Goal: Information Seeking & Learning: Find specific fact

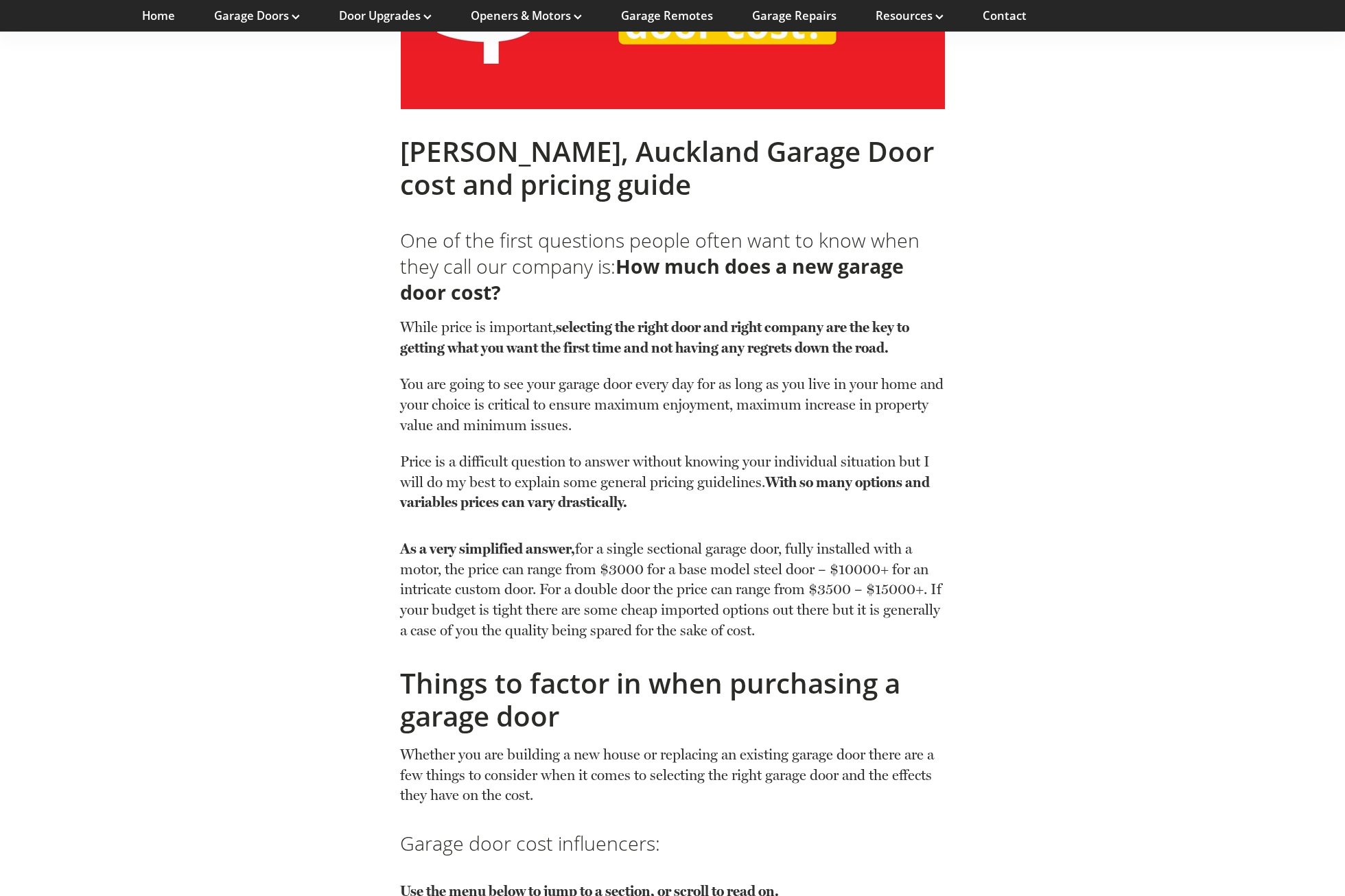
scroll to position [617, 0]
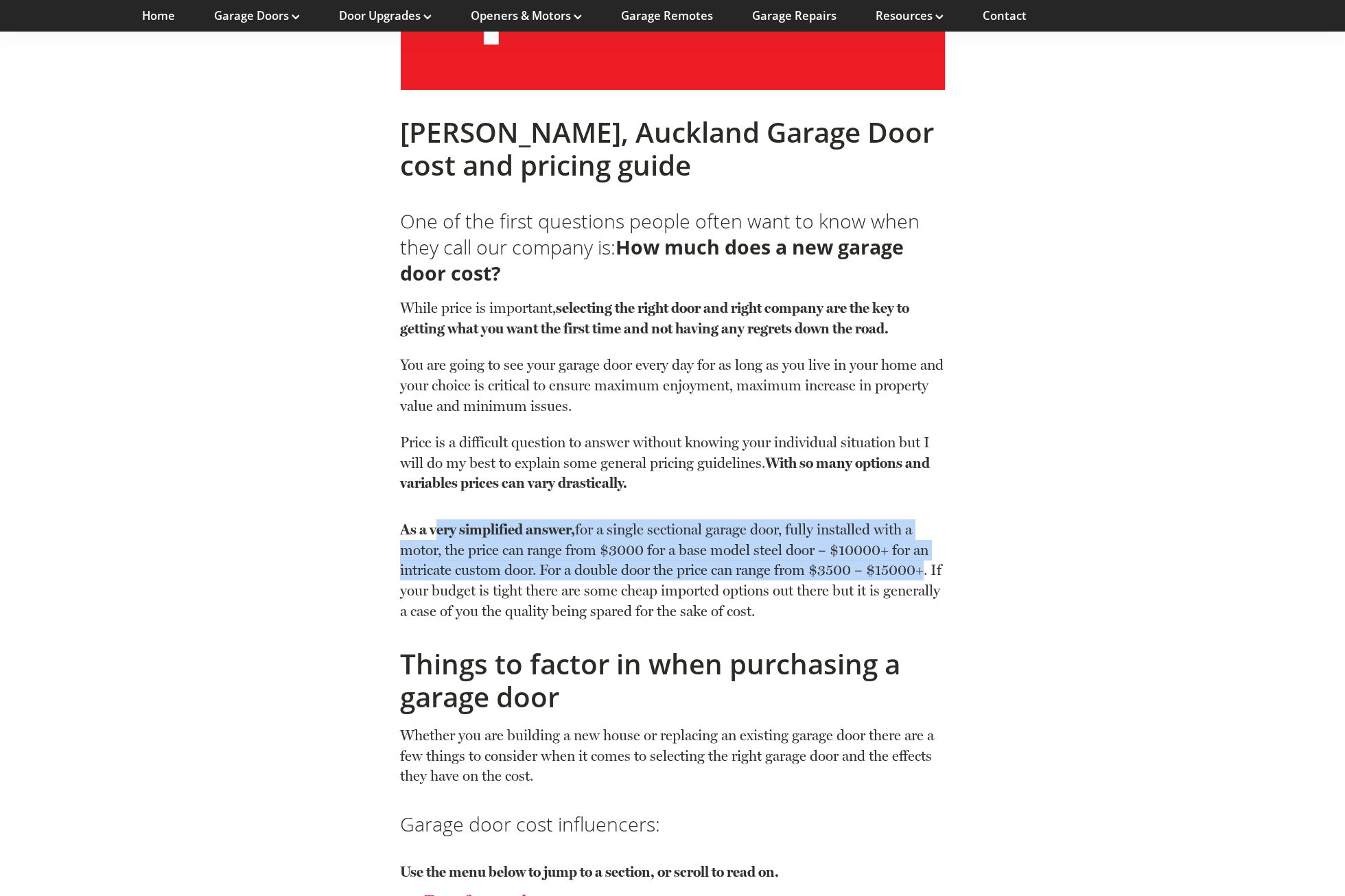
drag, startPoint x: 436, startPoint y: 533, endPoint x: 929, endPoint y: 570, distance: 494.4
click at [929, 570] on p "As a very simplified answer, for a single sectional garage door, fully installe…" at bounding box center [671, 570] width 544 height 102
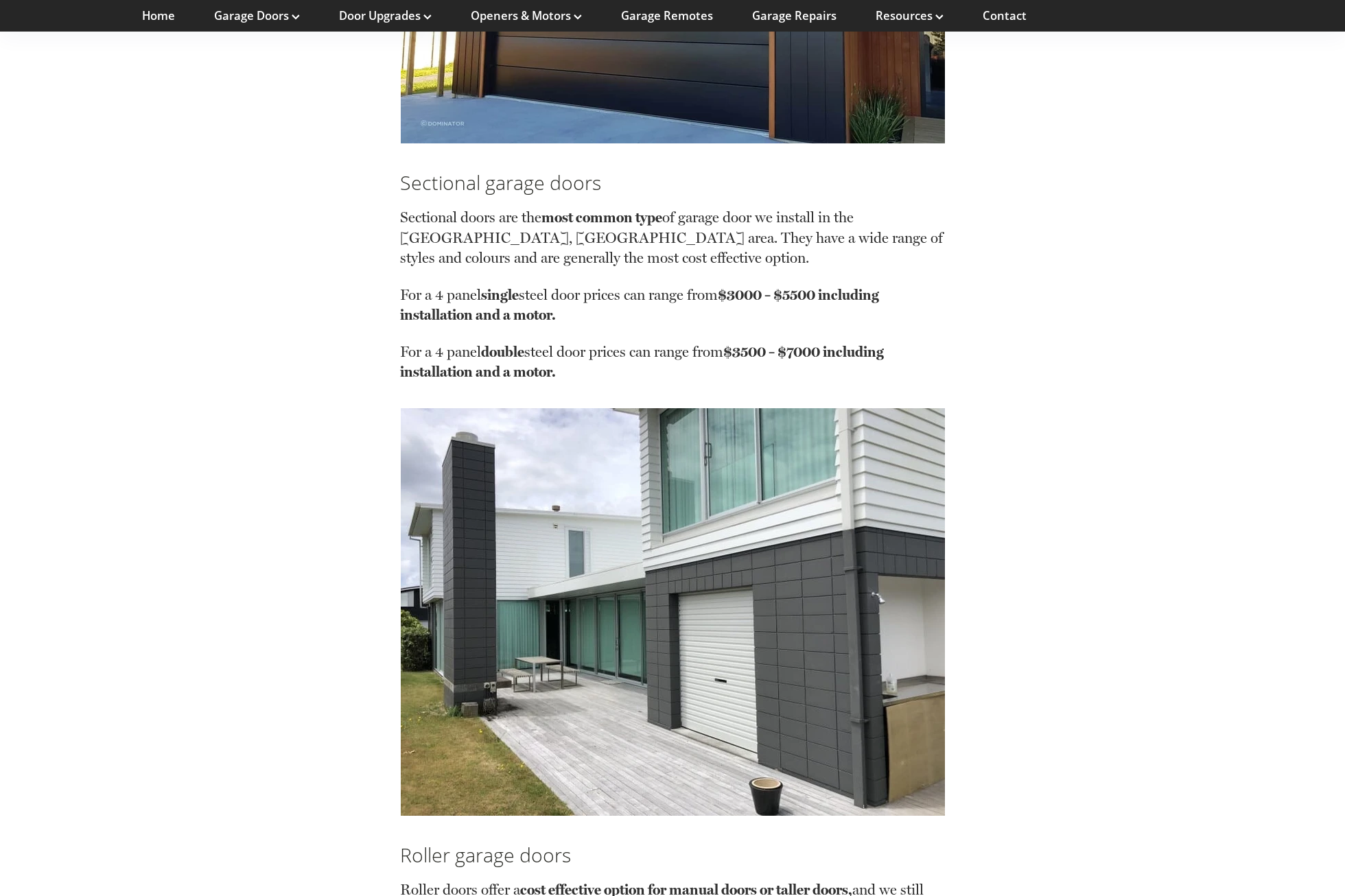
scroll to position [2058, 0]
drag, startPoint x: 424, startPoint y: 348, endPoint x: 765, endPoint y: 357, distance: 341.1
click at [765, 357] on p "For a 4 panel double steel door prices can range from $3500 – $7000 including i…" at bounding box center [671, 362] width 544 height 41
click at [555, 297] on p "For a 4 panel single steel door prices can range from $3000 – $5500 including i…" at bounding box center [671, 314] width 544 height 57
drag, startPoint x: 438, startPoint y: 246, endPoint x: 745, endPoint y: 230, distance: 307.4
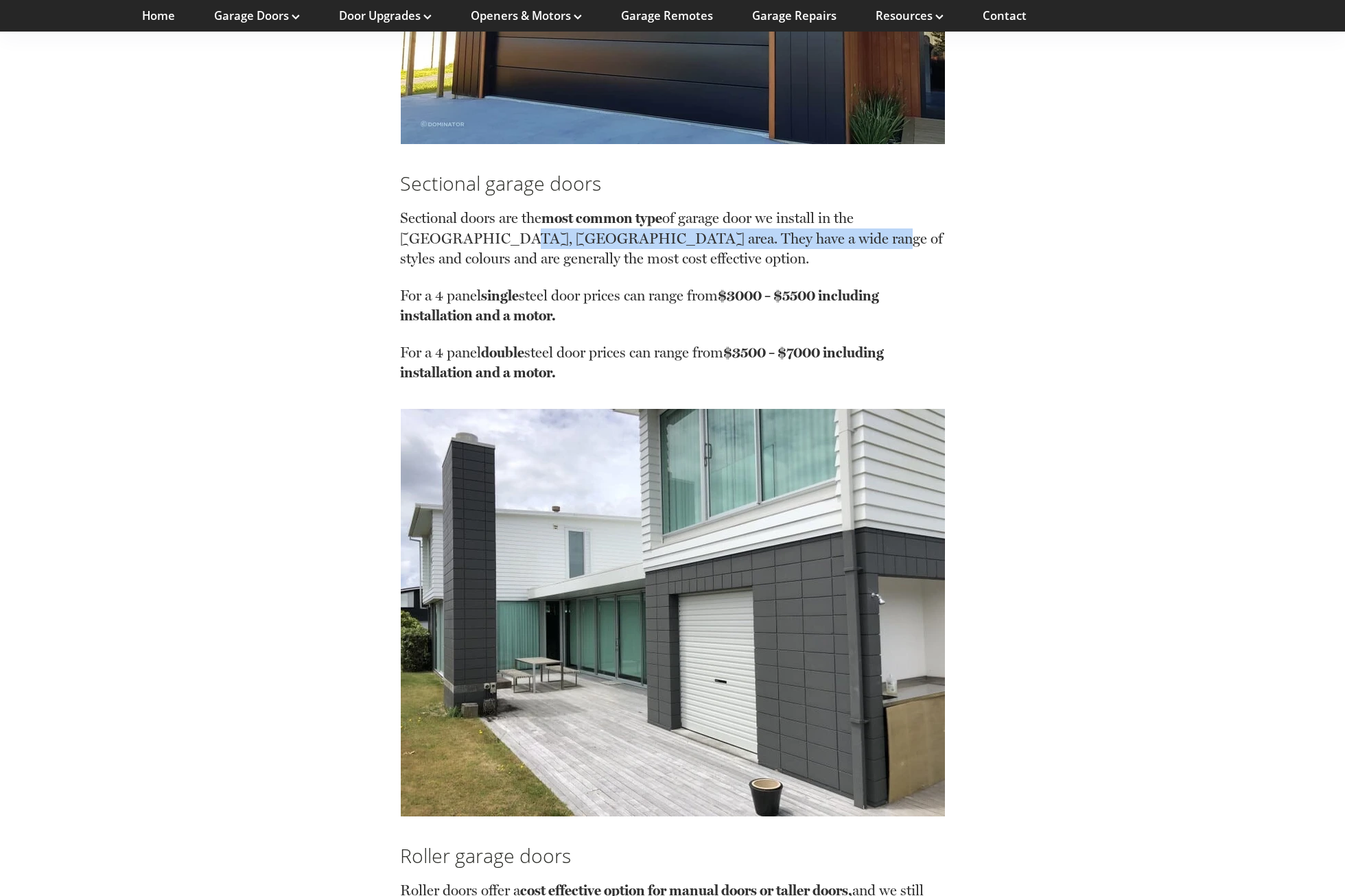
click at [745, 230] on p "Sectional doors are the most common type of garage door we install in the [GEOG…" at bounding box center [671, 246] width 544 height 77
drag, startPoint x: 745, startPoint y: 230, endPoint x: 675, endPoint y: 266, distance: 78.7
click at [675, 266] on p "Sectional doors are the most common type of garage door we install in the [GEOG…" at bounding box center [671, 246] width 544 height 77
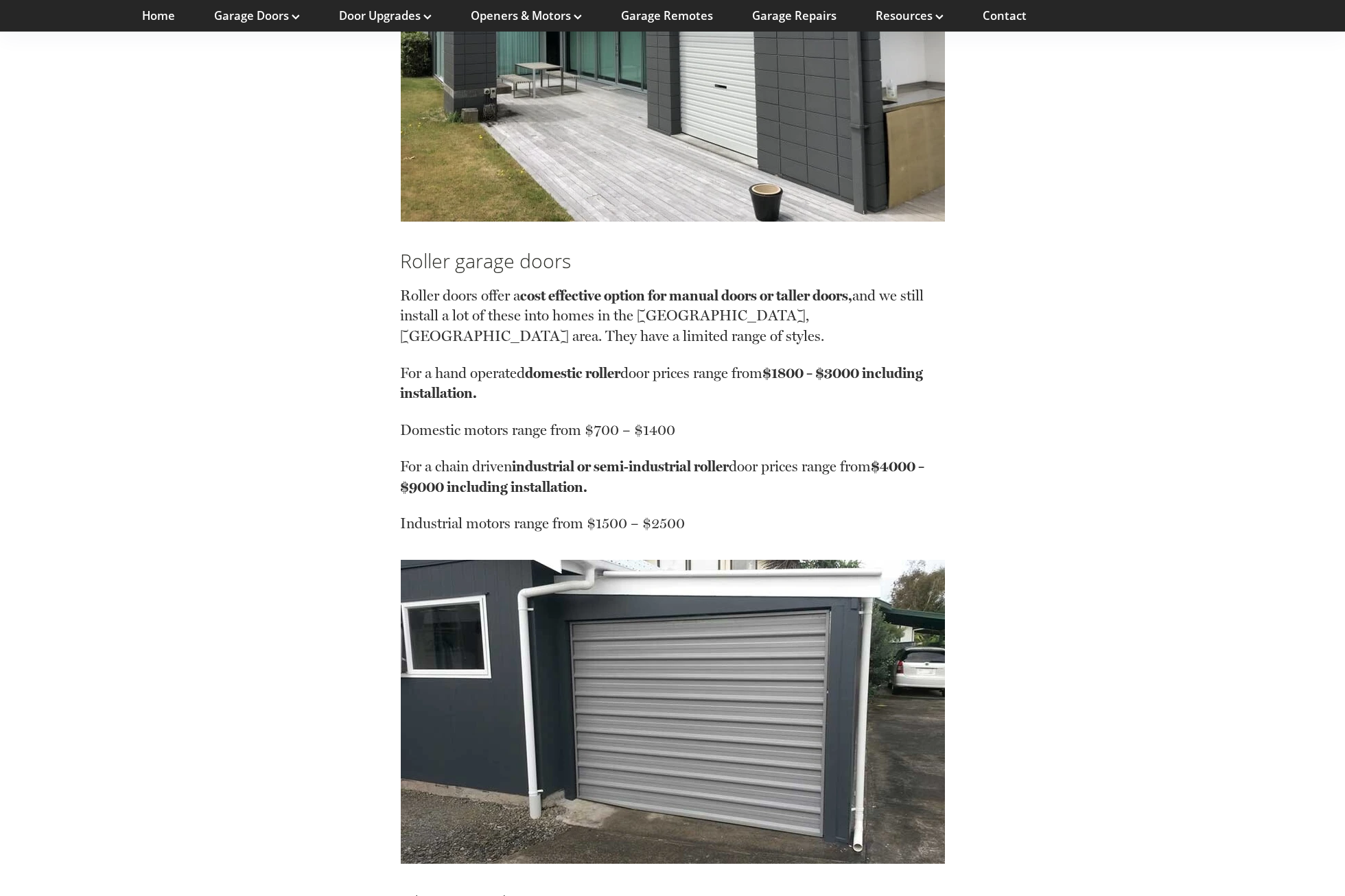
scroll to position [2676, 0]
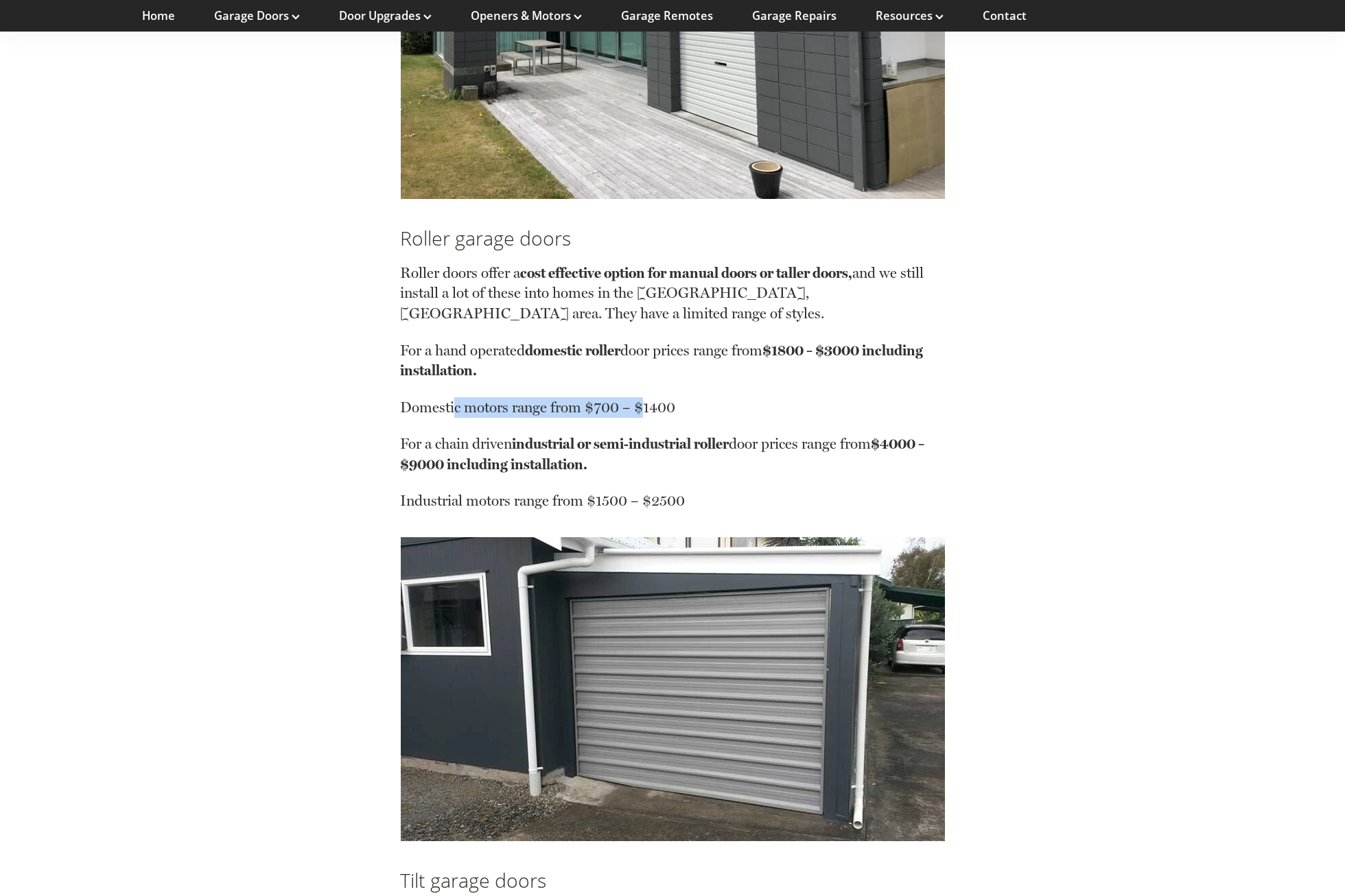
drag, startPoint x: 454, startPoint y: 403, endPoint x: 640, endPoint y: 401, distance: 186.0
click at [640, 401] on p "Domestic motors range from $700 – $1400" at bounding box center [671, 416] width 544 height 37
click at [493, 446] on p "For a chain driven industrial or semi-industrial roller door prices range from …" at bounding box center [671, 462] width 544 height 57
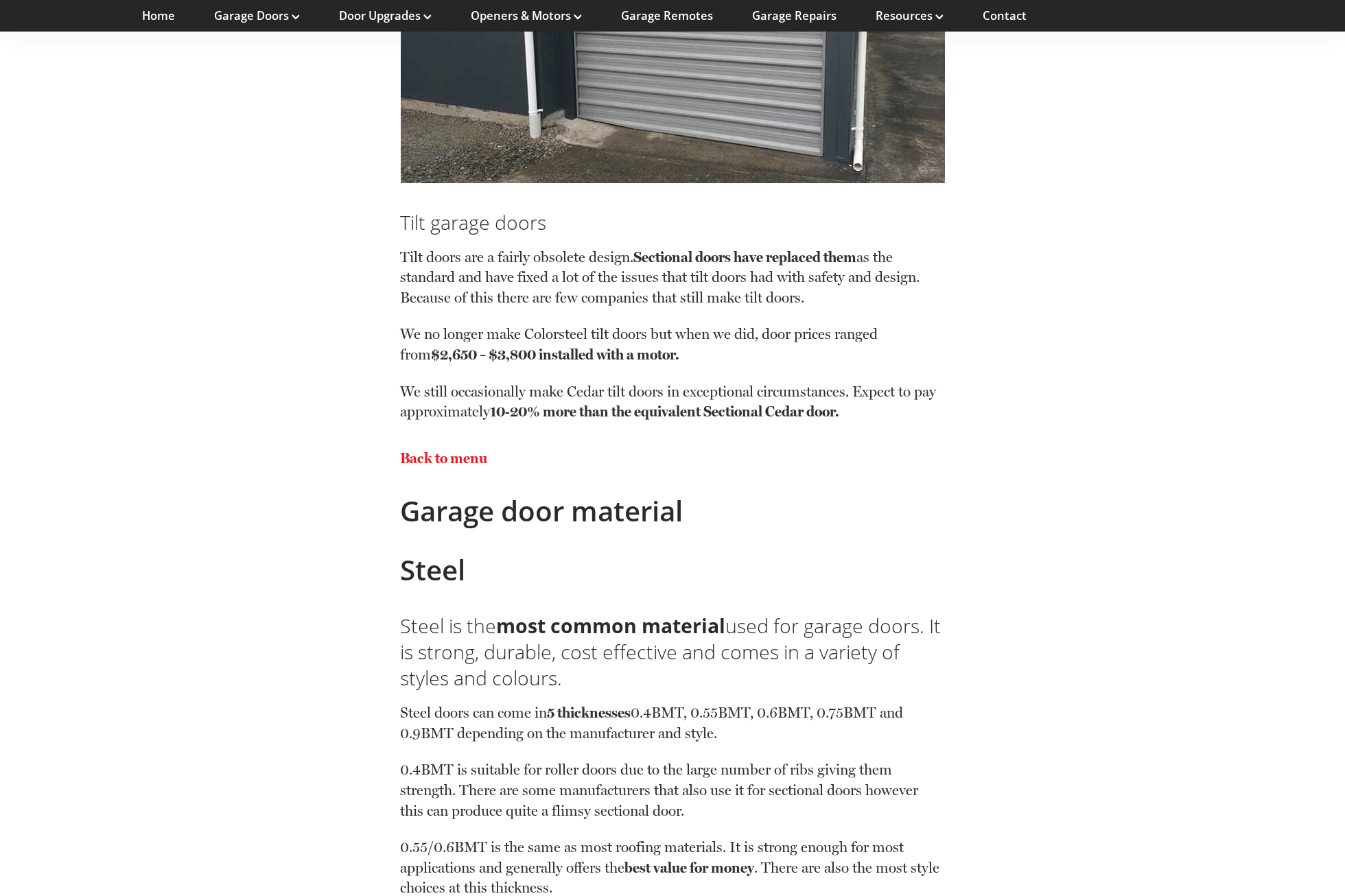
scroll to position [3362, 0]
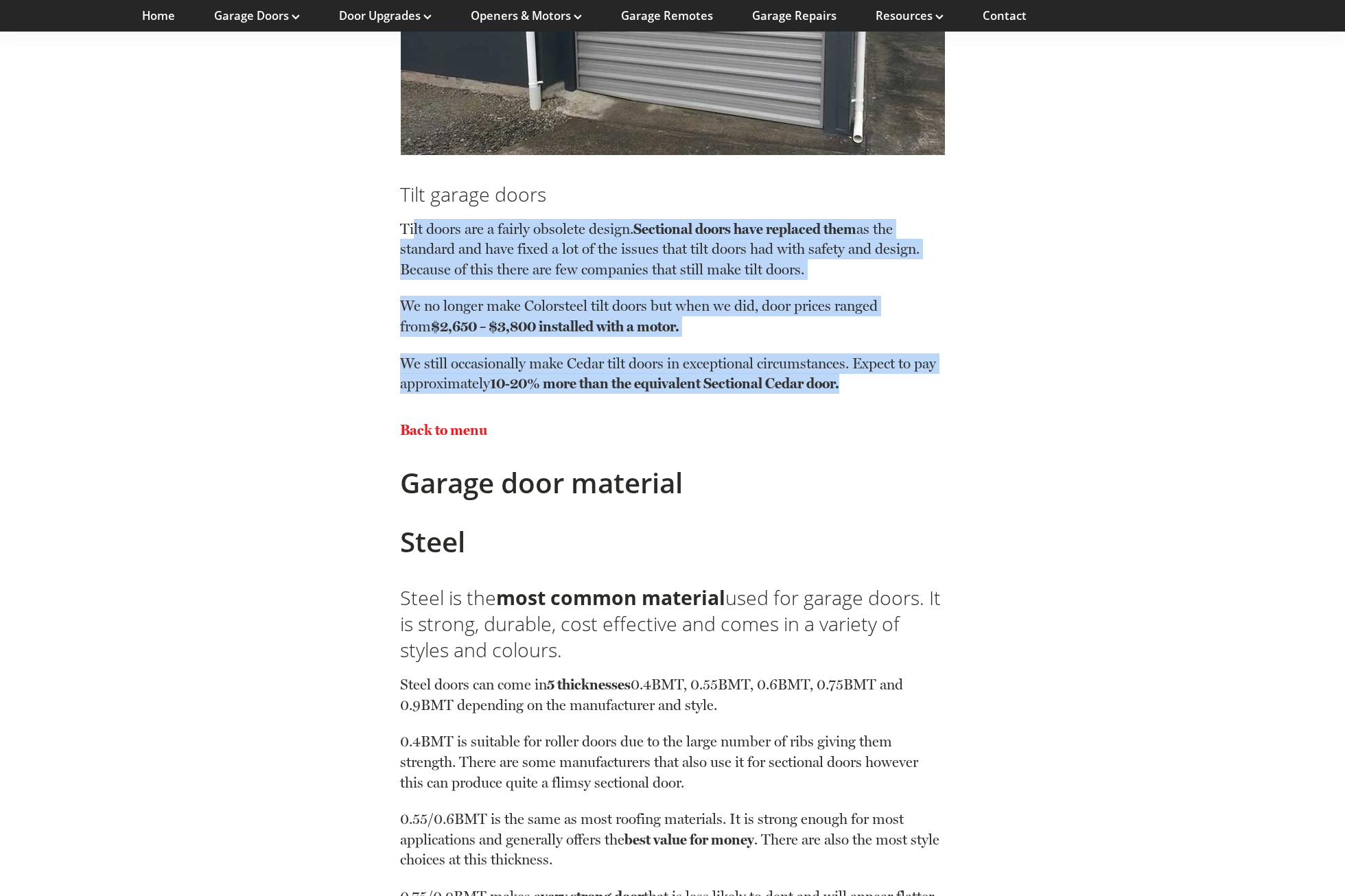
drag, startPoint x: 415, startPoint y: 228, endPoint x: 932, endPoint y: 385, distance: 540.3
click at [932, 385] on div "Tilt doors are a fairly obsolete design. Sectional doors have replaced them as …" at bounding box center [671, 301] width 544 height 187
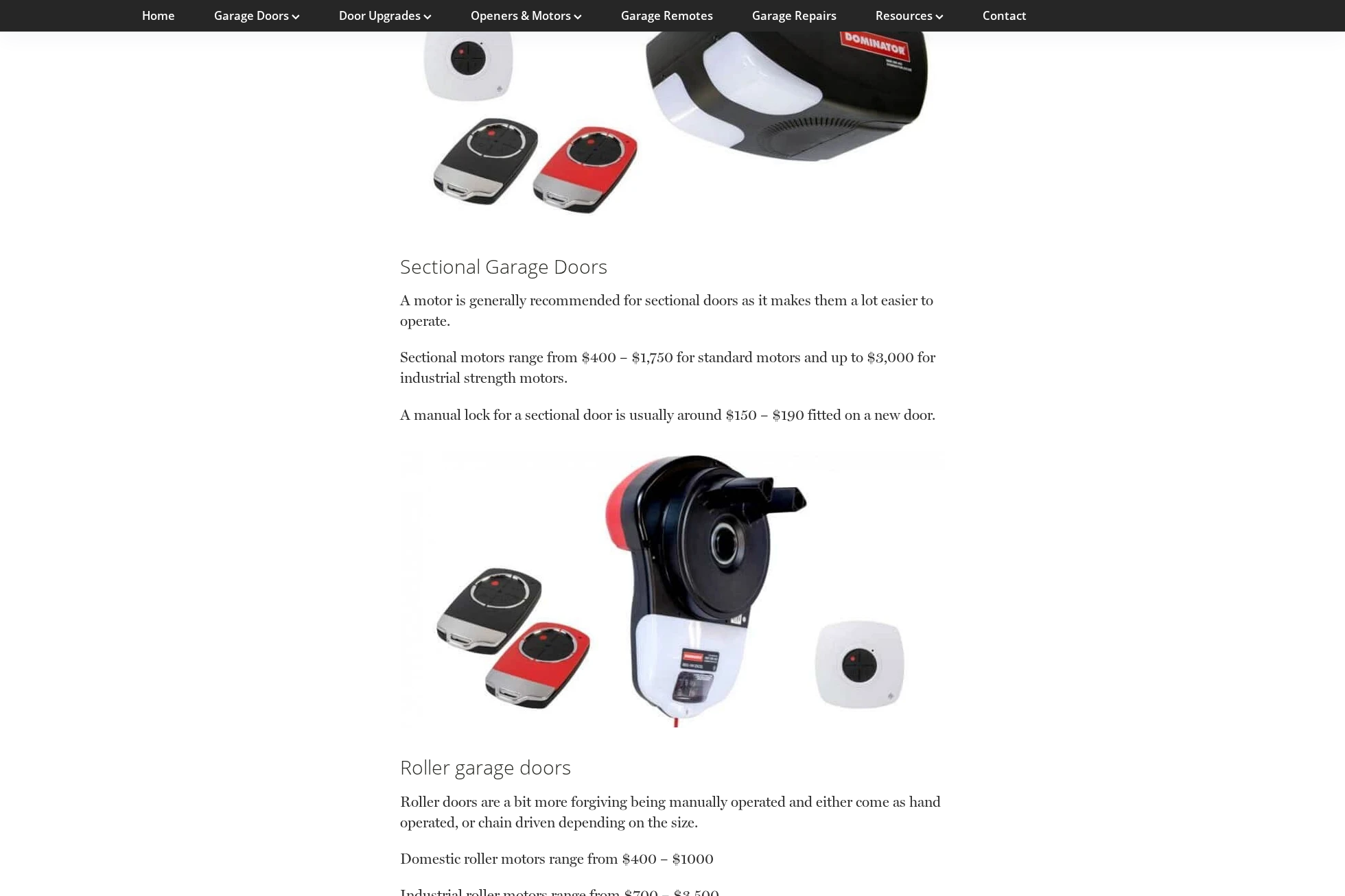
scroll to position [6997, 0]
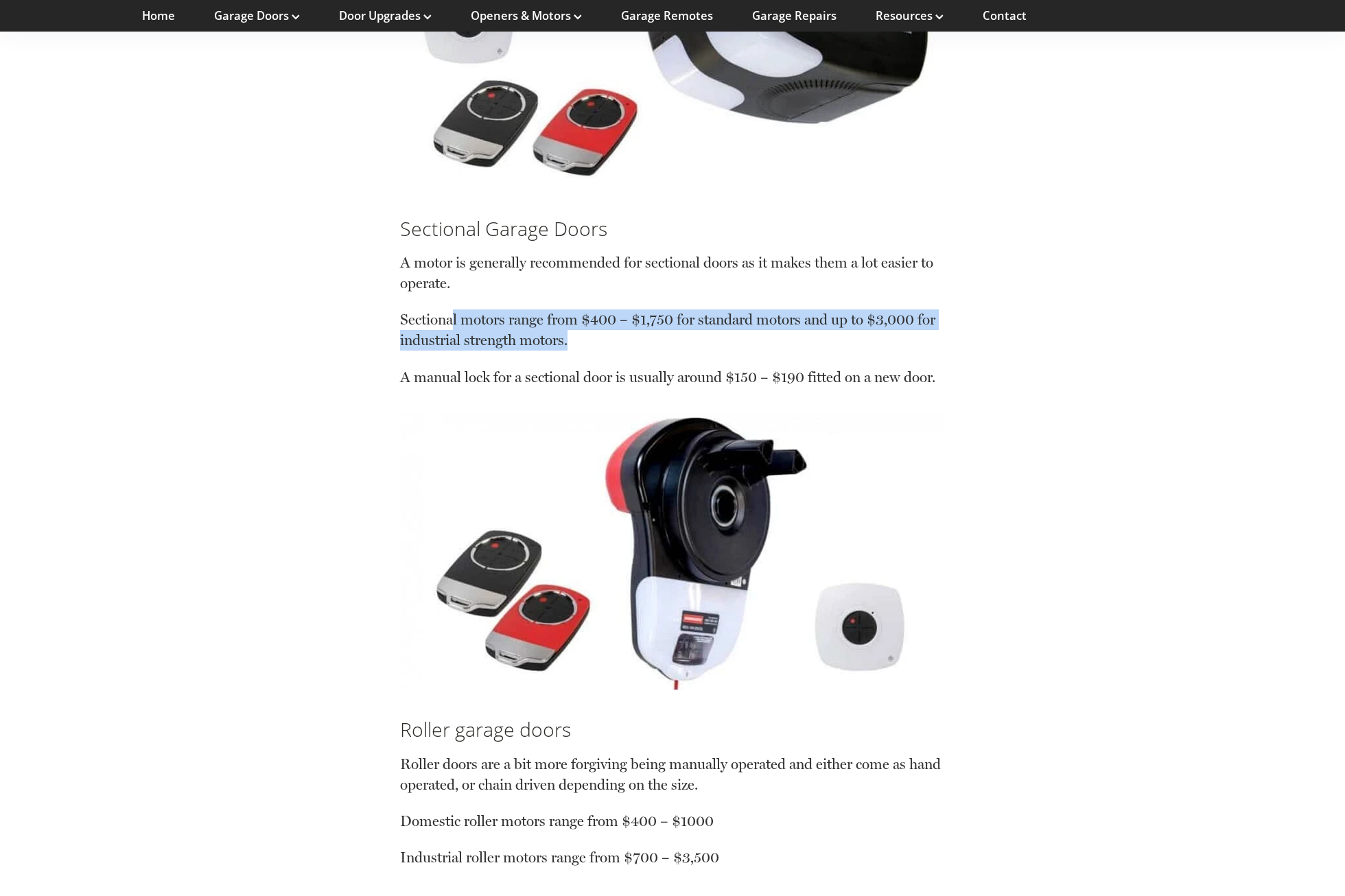
drag, startPoint x: 453, startPoint y: 325, endPoint x: 630, endPoint y: 341, distance: 177.7
click at [630, 341] on p "Sectional motors range from $400 – $1,750 for standard motors and up to $3,000 …" at bounding box center [671, 338] width 544 height 57
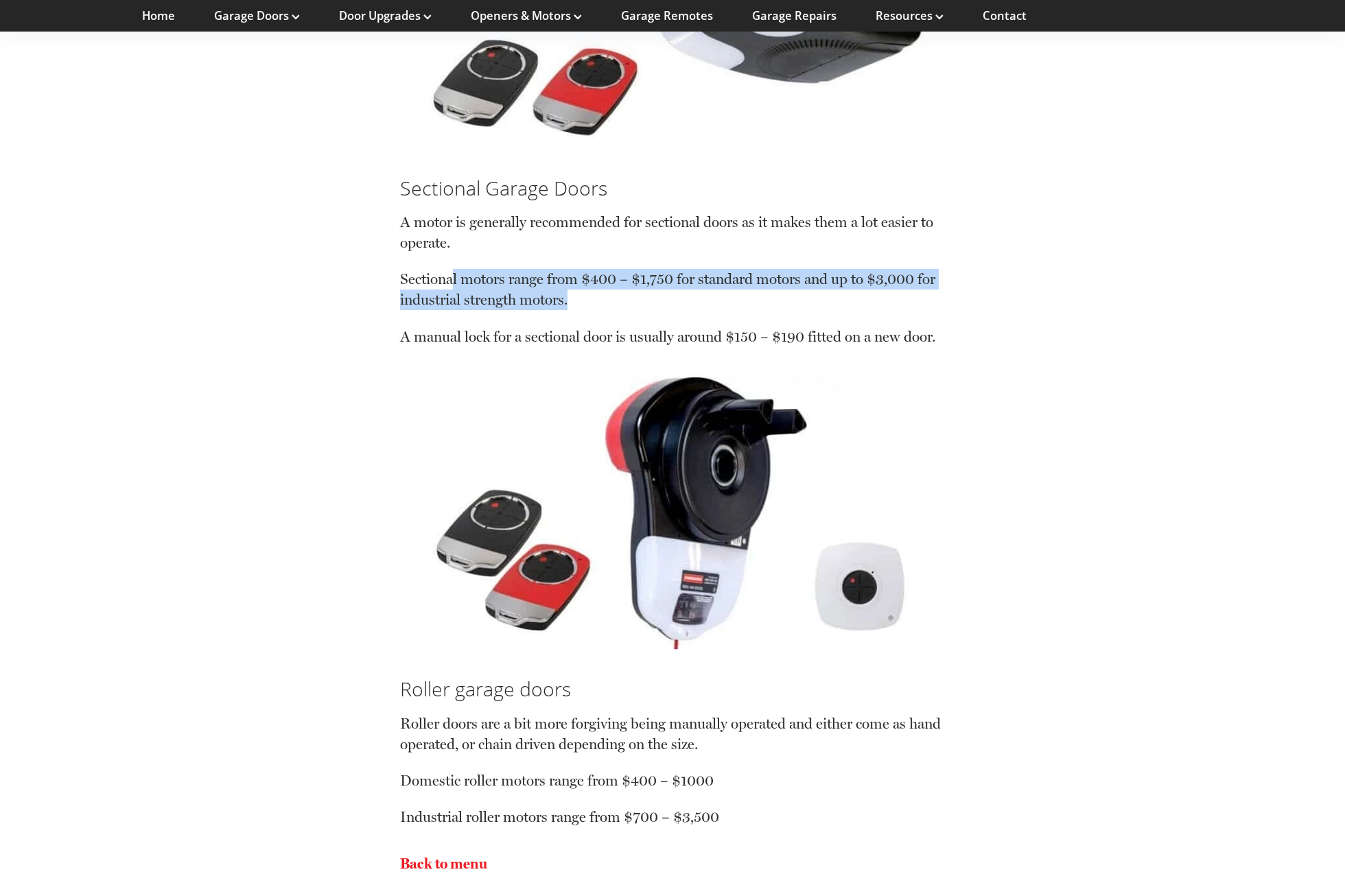
scroll to position [7066, 0]
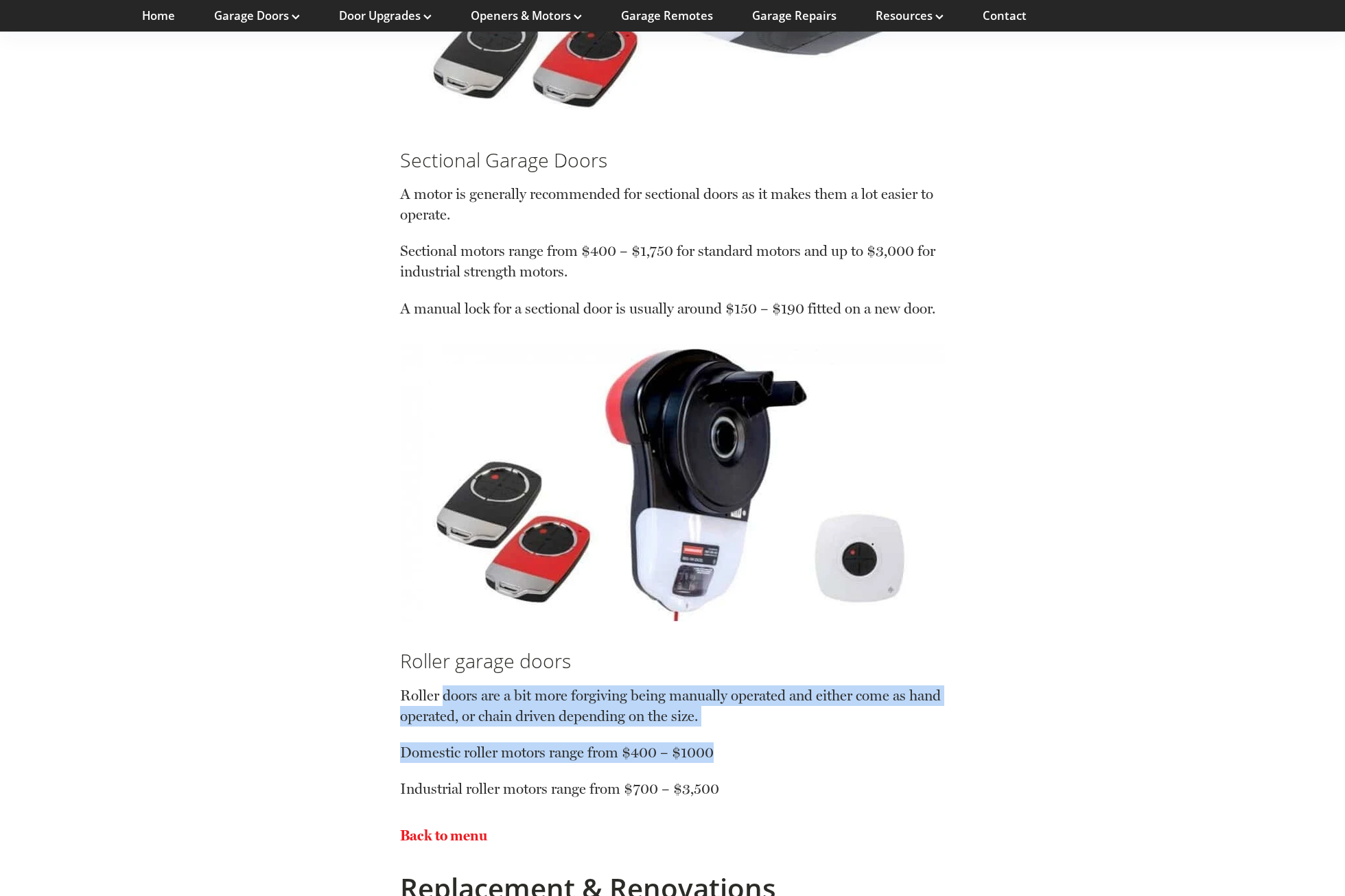
drag, startPoint x: 444, startPoint y: 692, endPoint x: 720, endPoint y: 755, distance: 283.1
click at [720, 755] on div "Roller doors are a bit more forgiving being manually operated and either come a…" at bounding box center [671, 736] width 544 height 126
drag, startPoint x: 720, startPoint y: 755, endPoint x: 540, endPoint y: 710, distance: 185.5
click at [540, 710] on p "Roller doors are a bit more forgiving being manually operated and either come a…" at bounding box center [671, 714] width 544 height 57
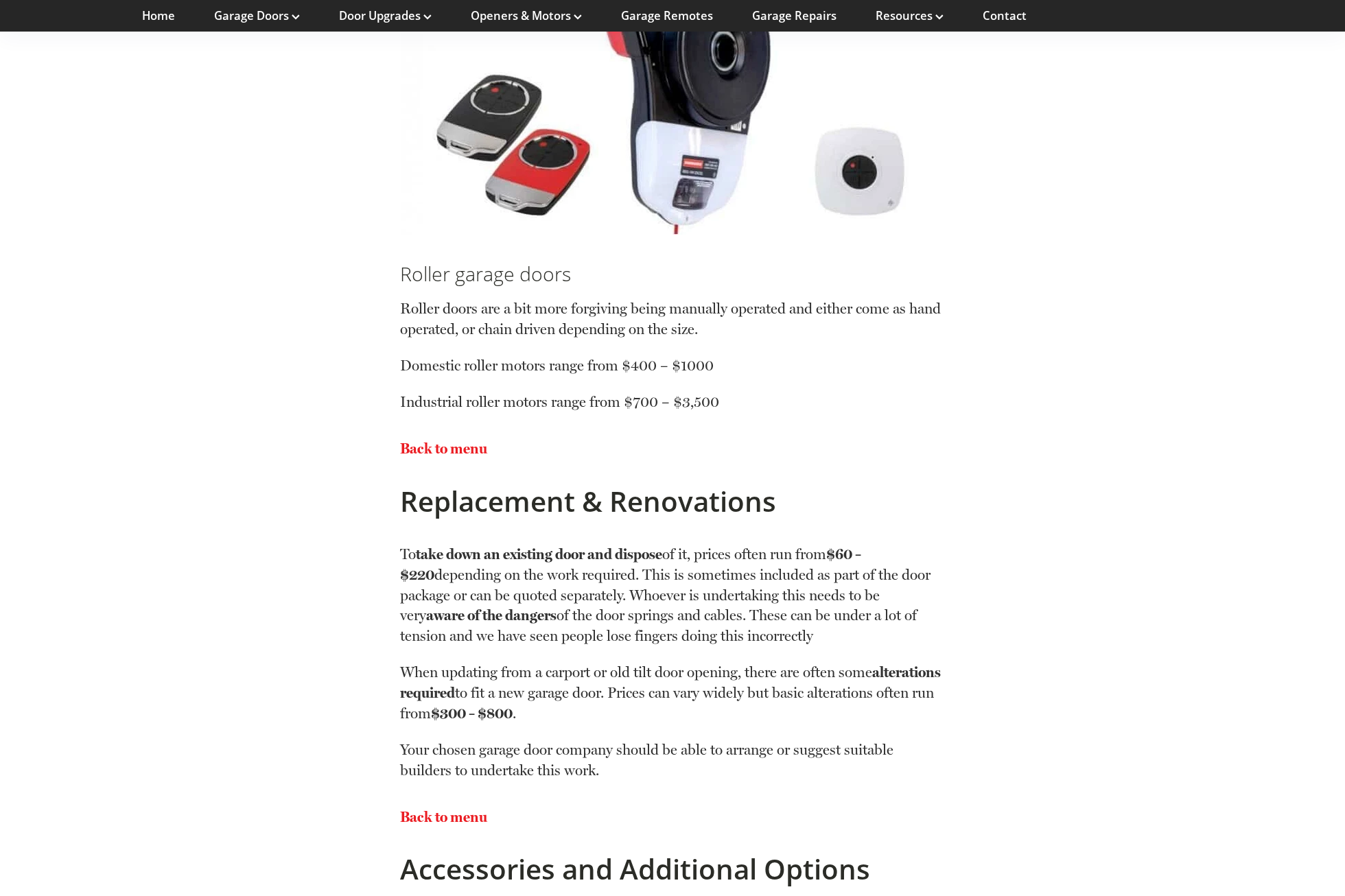
scroll to position [7477, 0]
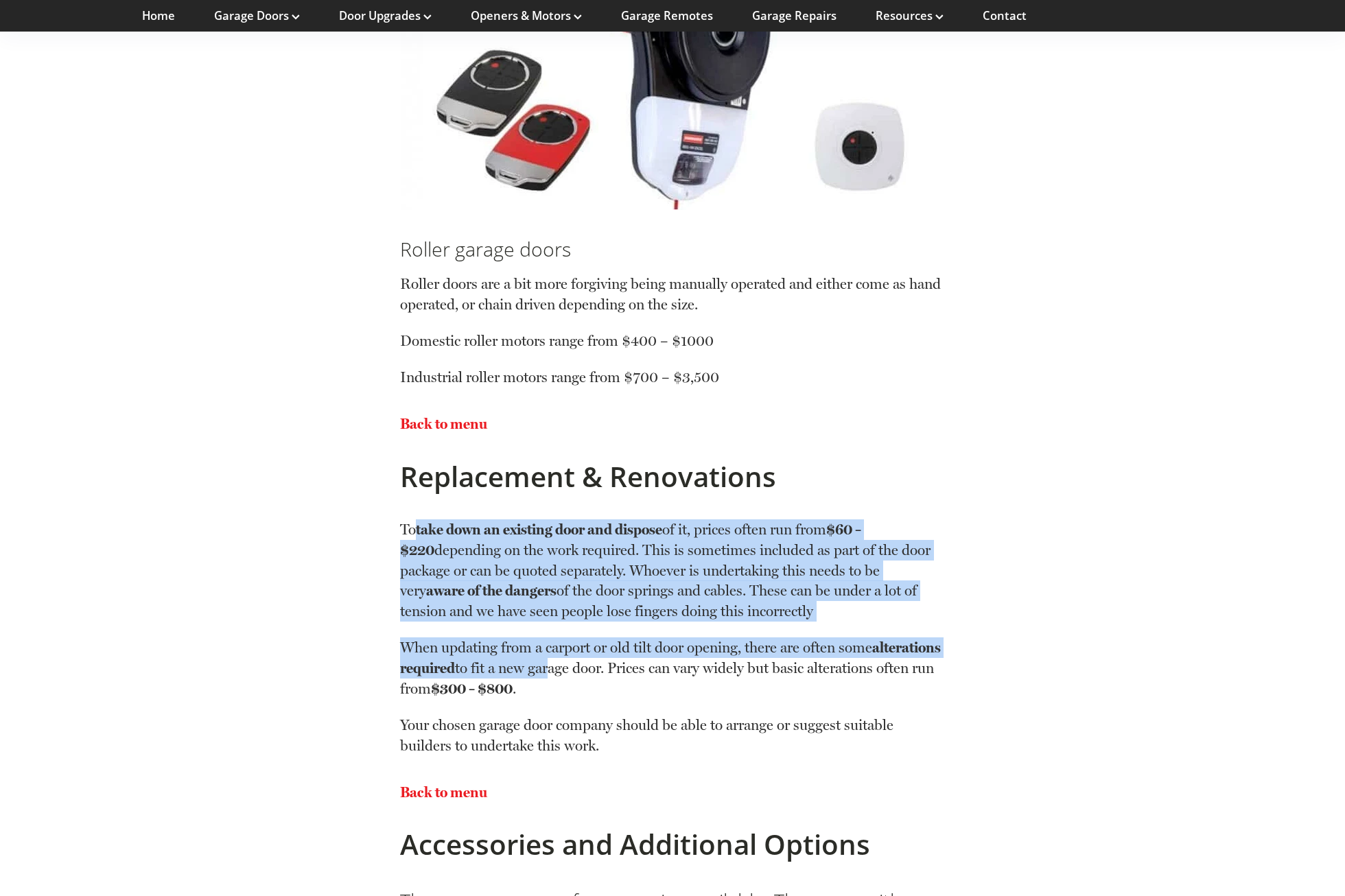
drag, startPoint x: 419, startPoint y: 523, endPoint x: 660, endPoint y: 668, distance: 281.3
click at [660, 668] on div "To take down an existing door and dispose of it, prices often run from $60 – $2…" at bounding box center [671, 637] width 544 height 236
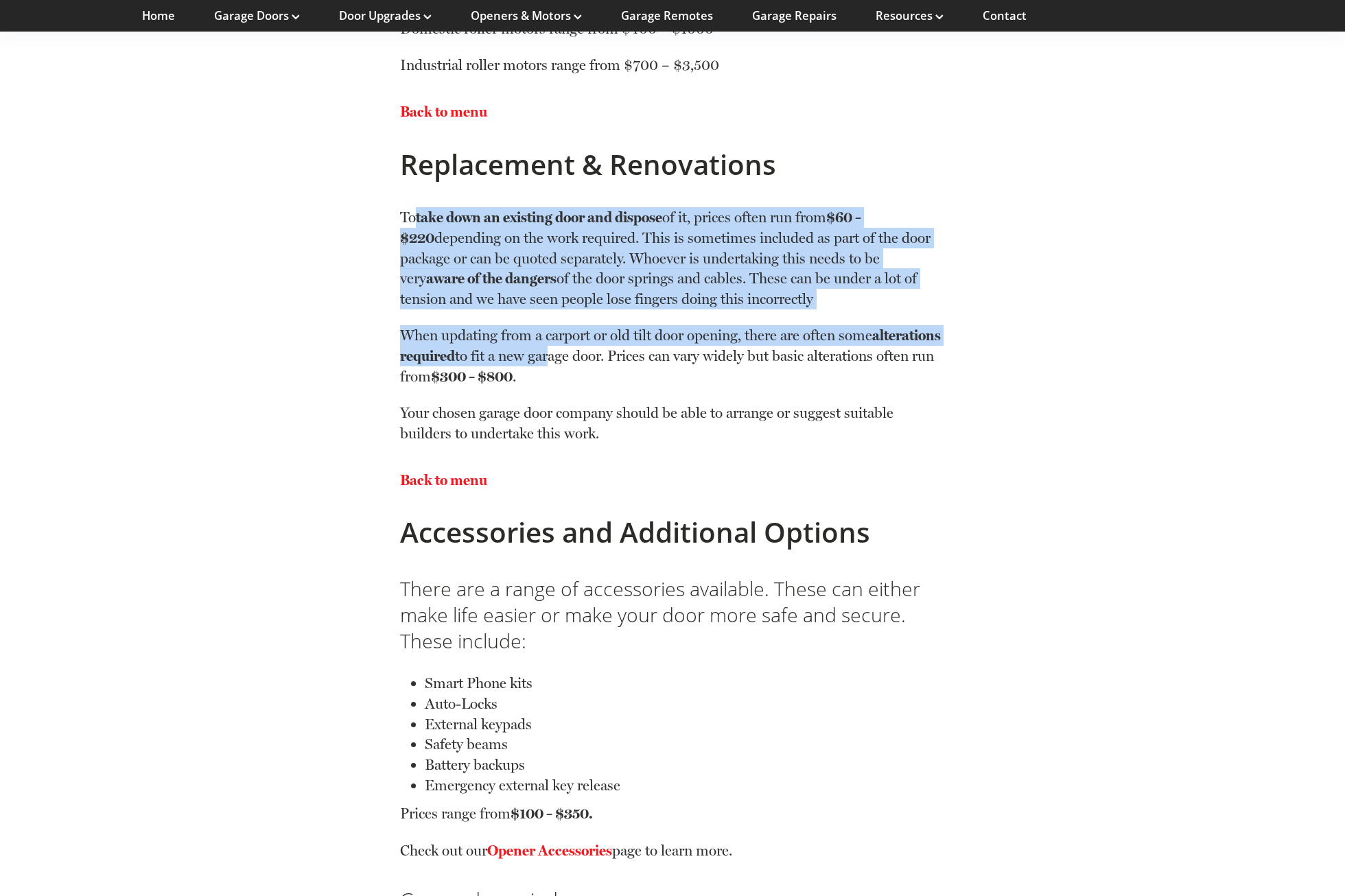
scroll to position [7888, 0]
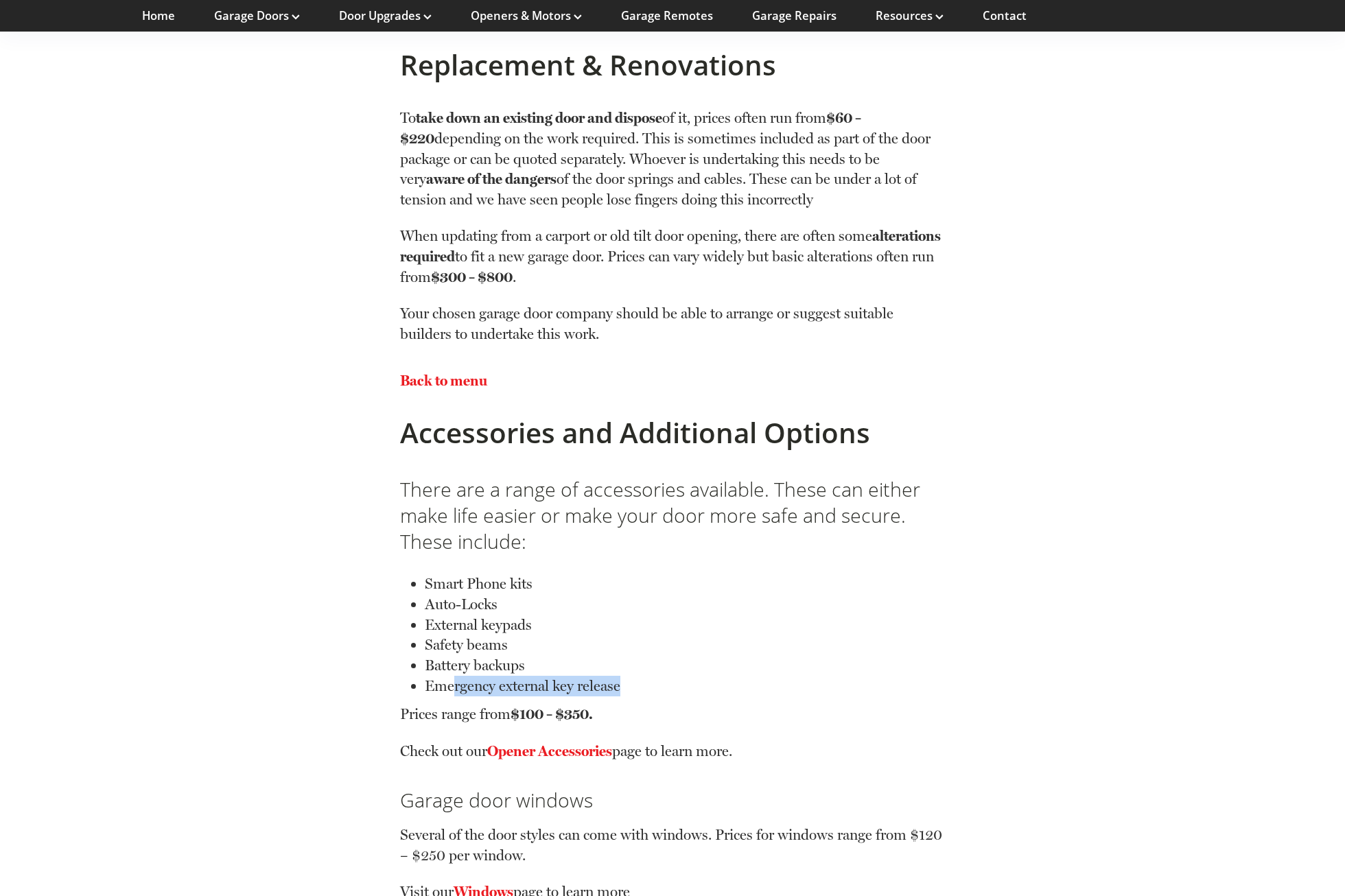
drag, startPoint x: 451, startPoint y: 683, endPoint x: 625, endPoint y: 687, distance: 174.0
click at [625, 687] on p "Emergency external key release" at bounding box center [685, 685] width 520 height 21
click at [461, 677] on p "Emergency external key release" at bounding box center [685, 685] width 520 height 21
drag, startPoint x: 422, startPoint y: 635, endPoint x: 536, endPoint y: 647, distance: 114.6
click at [536, 647] on div "Smart Phone kits Auto-Locks External keypads Safety beams Battery backups Emerg…" at bounding box center [671, 658] width 544 height 207
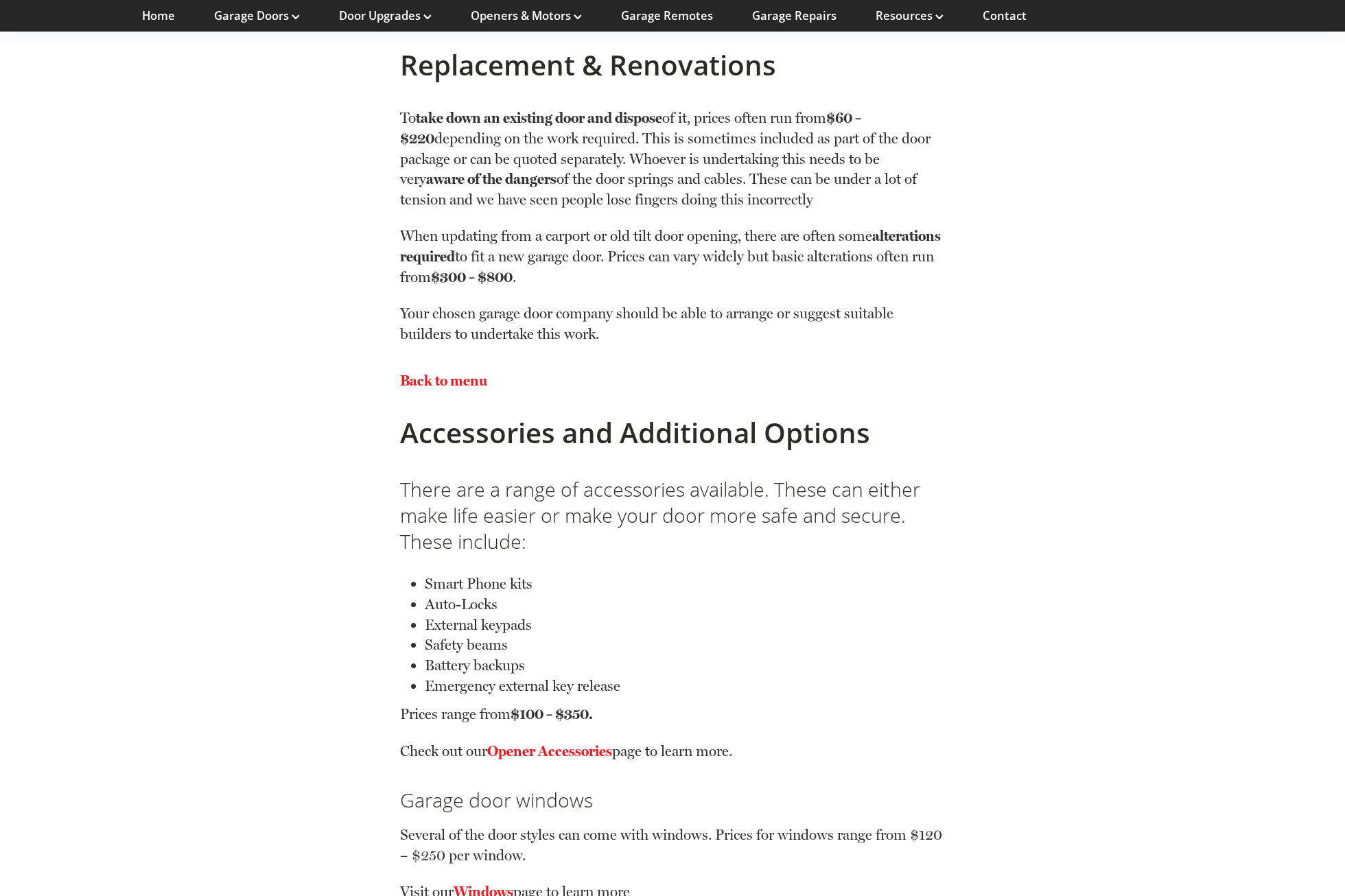
drag, startPoint x: 536, startPoint y: 647, endPoint x: 465, endPoint y: 624, distance: 74.6
click at [465, 624] on p "External keypads" at bounding box center [685, 625] width 520 height 21
drag, startPoint x: 420, startPoint y: 598, endPoint x: 526, endPoint y: 601, distance: 106.0
click at [526, 601] on div "Smart Phone kits Auto-Locks External keypads Safety beams Battery backups Emerg…" at bounding box center [671, 658] width 544 height 207
drag, startPoint x: 526, startPoint y: 601, endPoint x: 477, endPoint y: 645, distance: 65.9
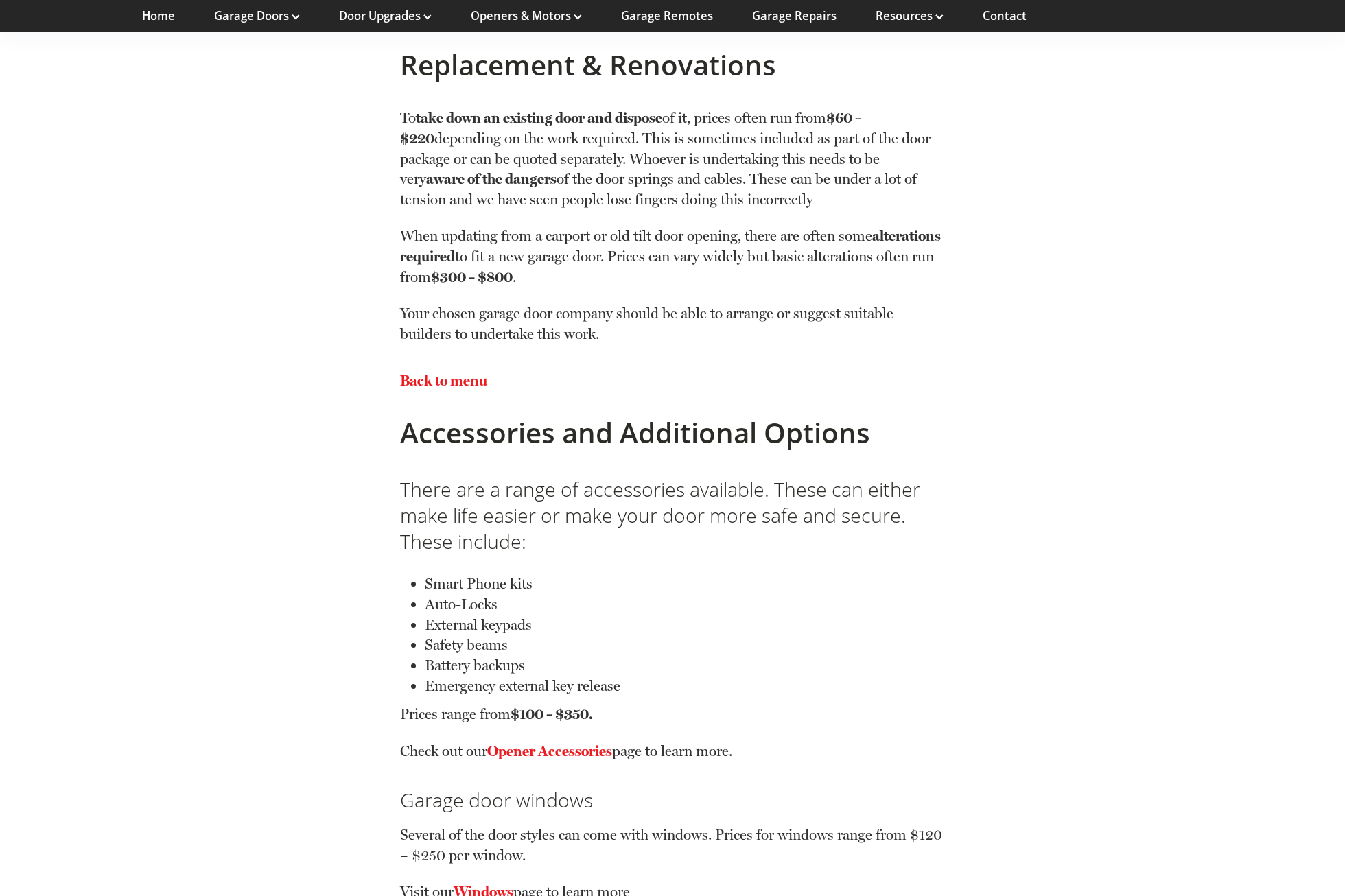
click at [477, 645] on p "Safety beams" at bounding box center [685, 645] width 520 height 21
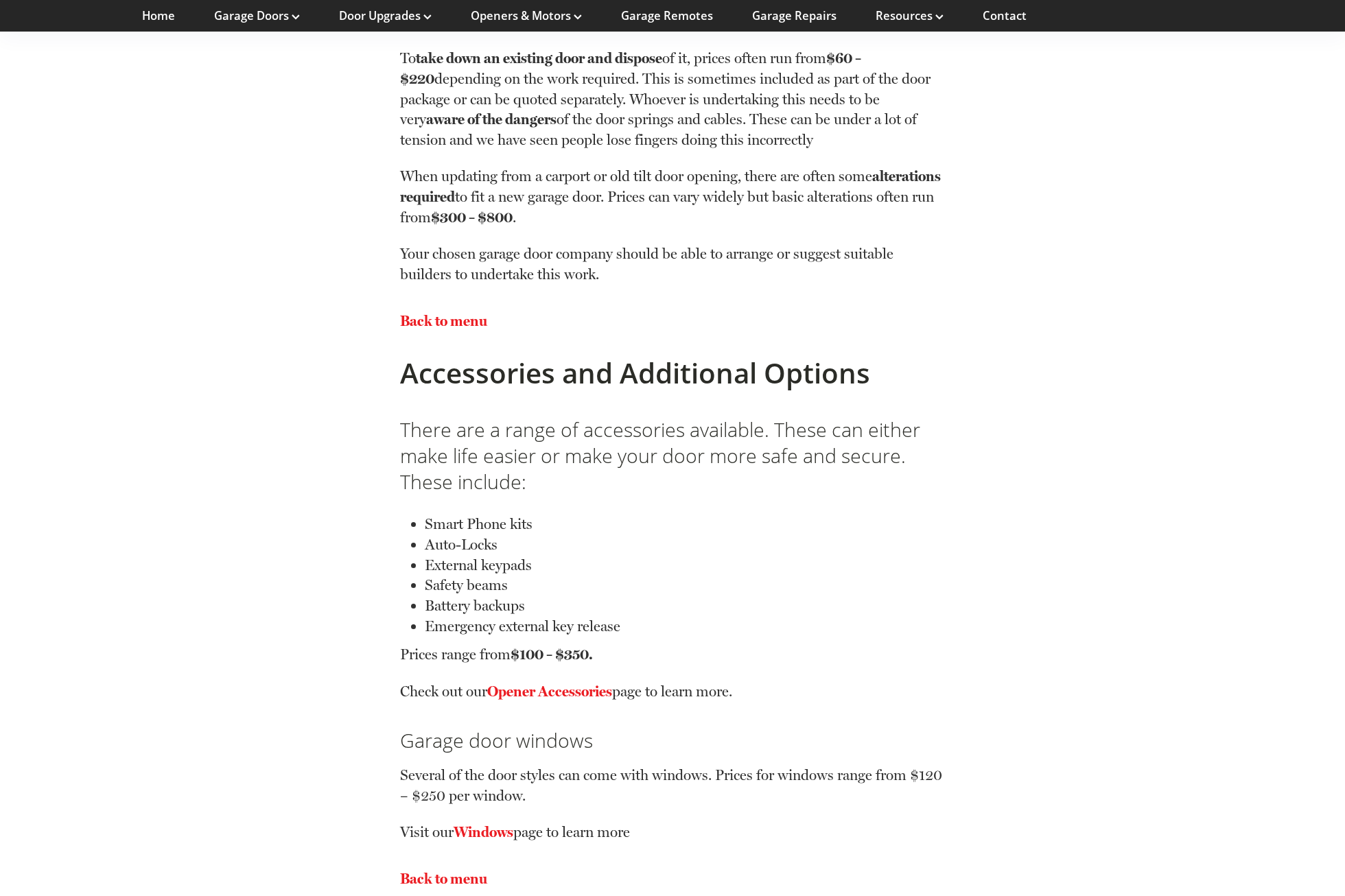
scroll to position [8095, 0]
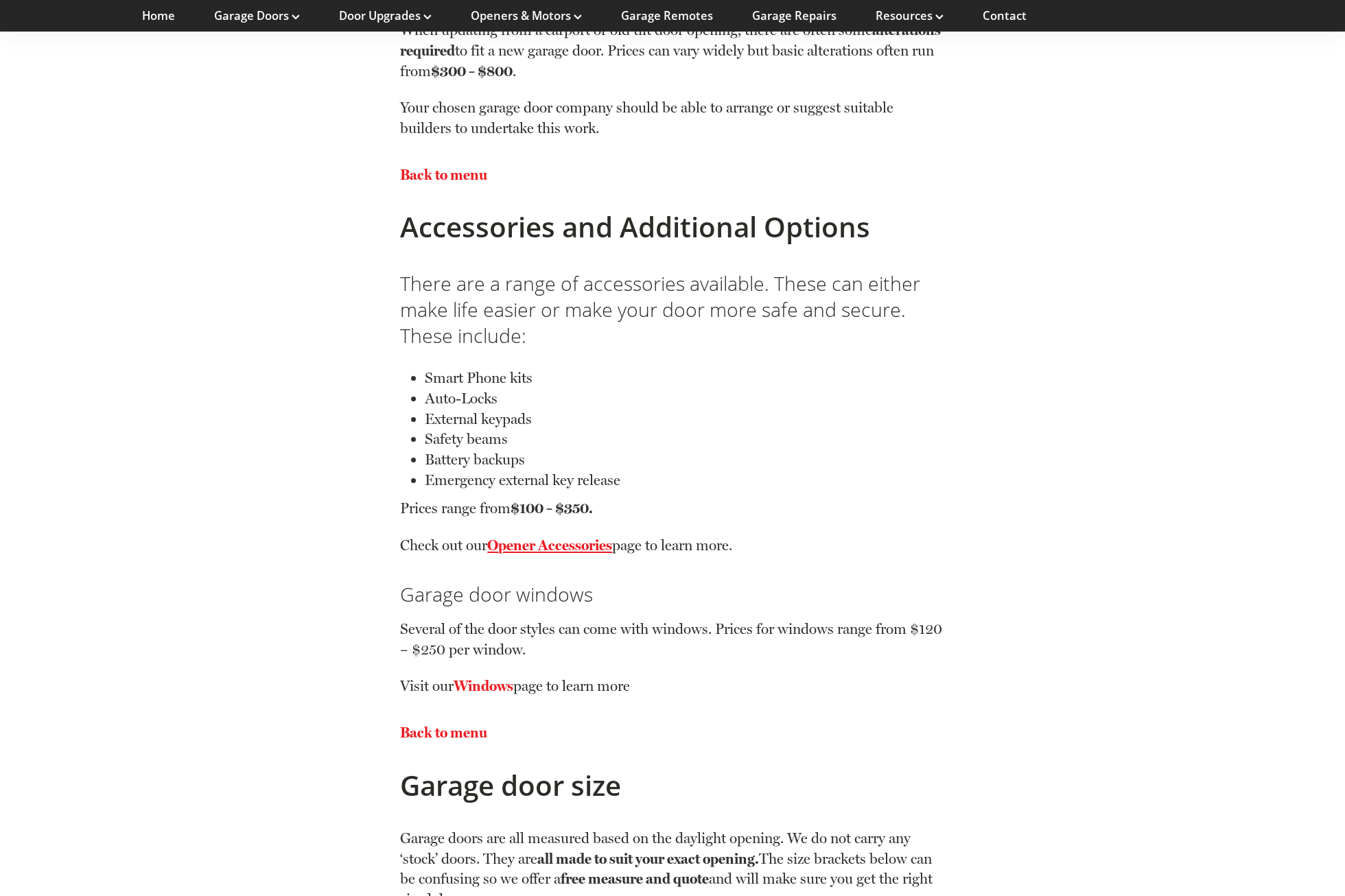
click at [543, 541] on link "Opener Accessories" at bounding box center [550, 545] width 125 height 17
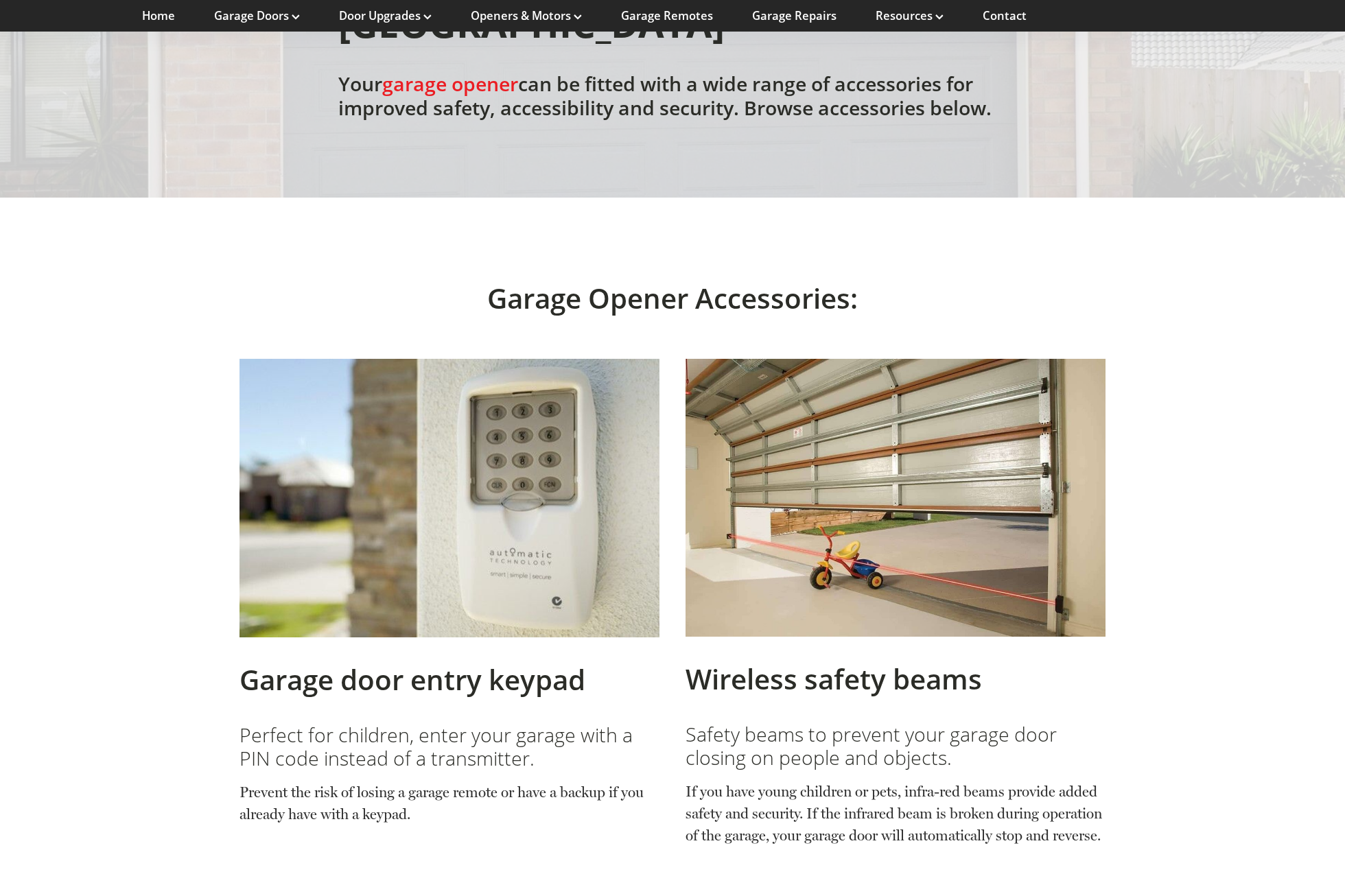
scroll to position [411, 0]
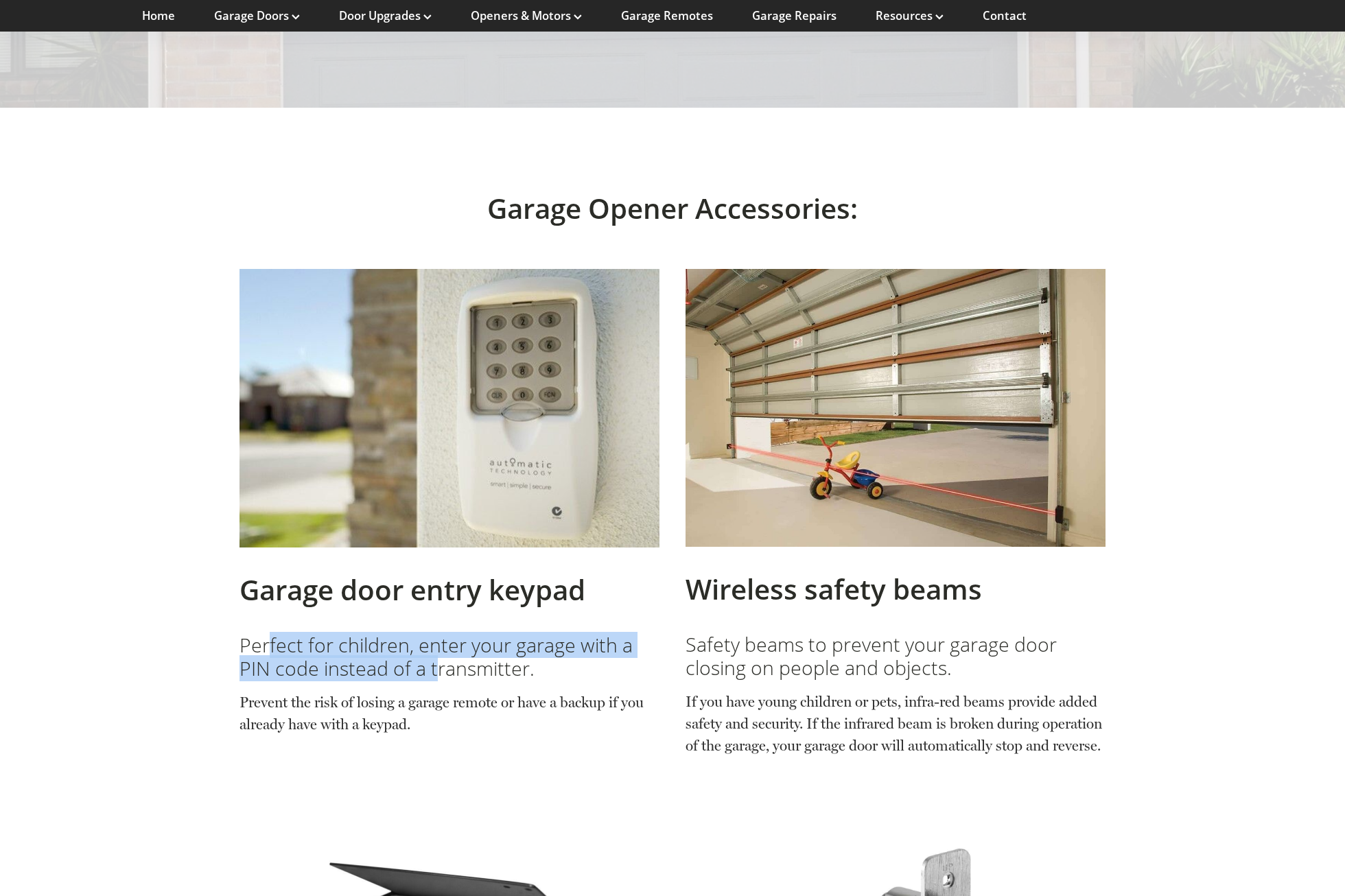
drag, startPoint x: 268, startPoint y: 591, endPoint x: 441, endPoint y: 625, distance: 176.3
click at [441, 633] on h3 "Perfect for children, enter your garage with a PIN code instead of a transmitte…" at bounding box center [449, 656] width 420 height 47
click at [763, 633] on h3 "Safety beams to prevent your garage door closing on people and objects." at bounding box center [895, 656] width 420 height 47
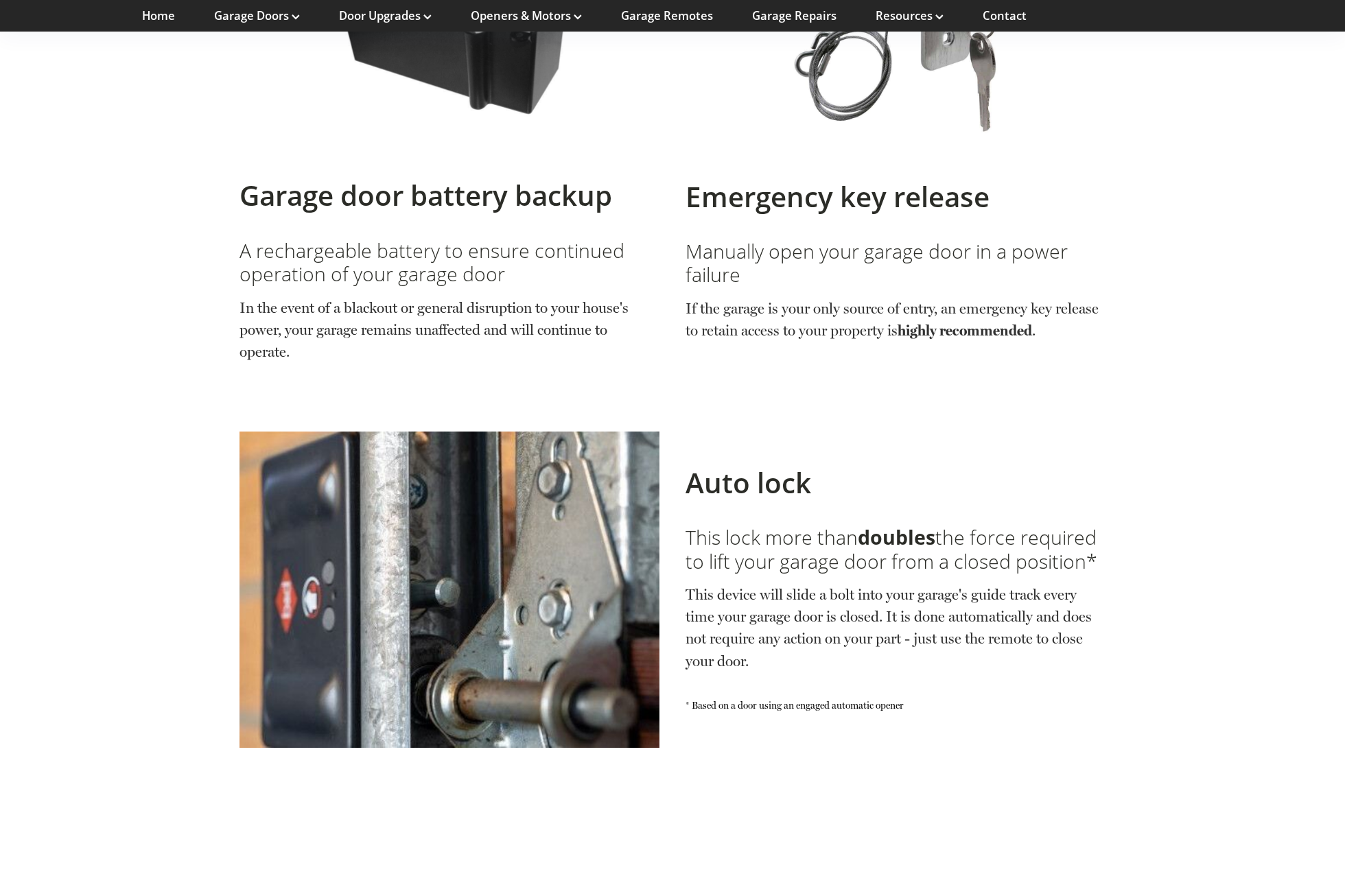
scroll to position [1372, 0]
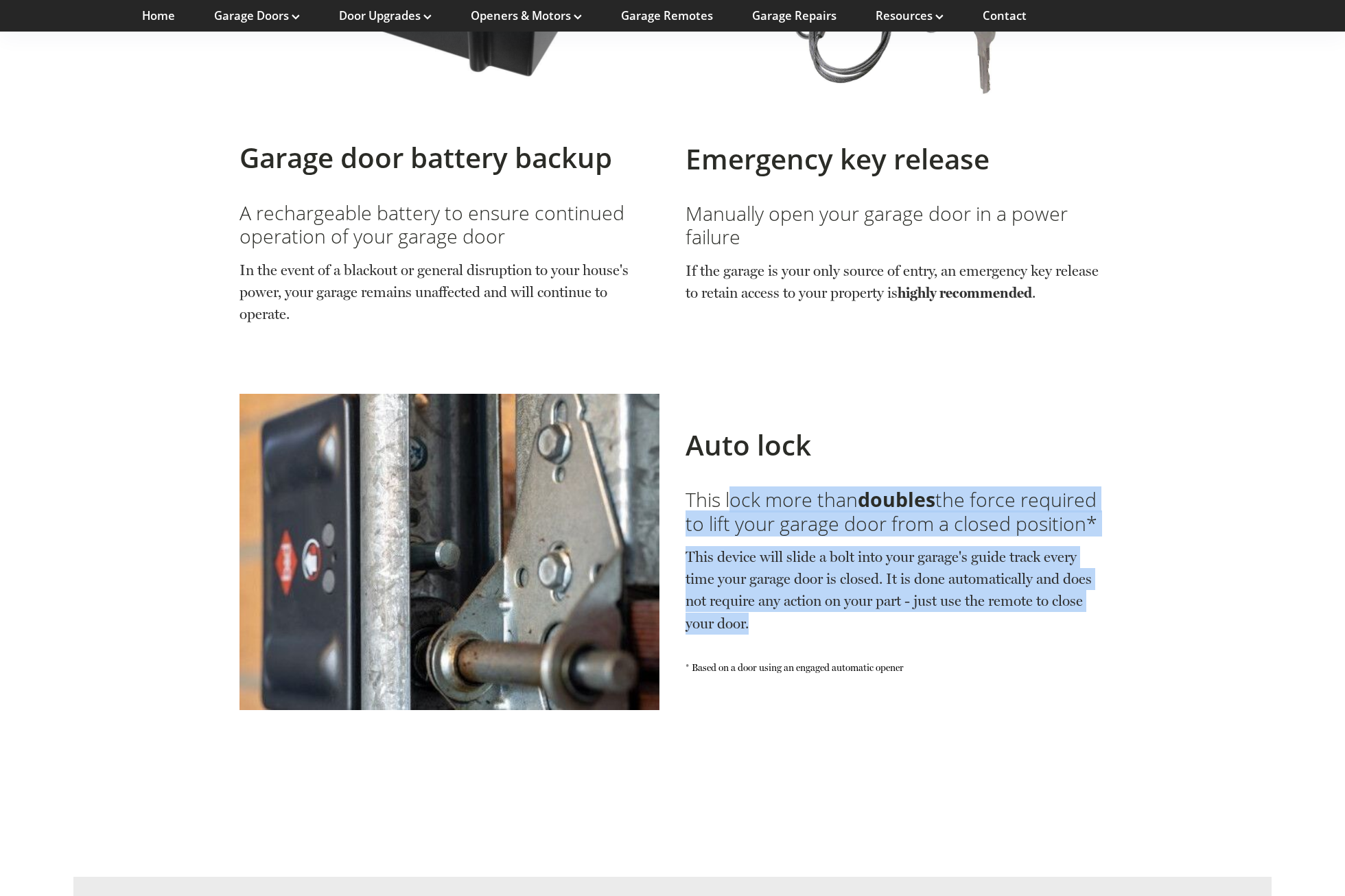
drag, startPoint x: 735, startPoint y: 480, endPoint x: 898, endPoint y: 594, distance: 198.9
click at [898, 594] on div "This lock more than doubles the force required to lift your garage door from a …" at bounding box center [895, 560] width 420 height 146
drag, startPoint x: 898, startPoint y: 594, endPoint x: 802, endPoint y: 600, distance: 96.2
click at [802, 600] on p "This device will slide a bolt into your garage's guide track every time your ga…" at bounding box center [895, 590] width 420 height 87
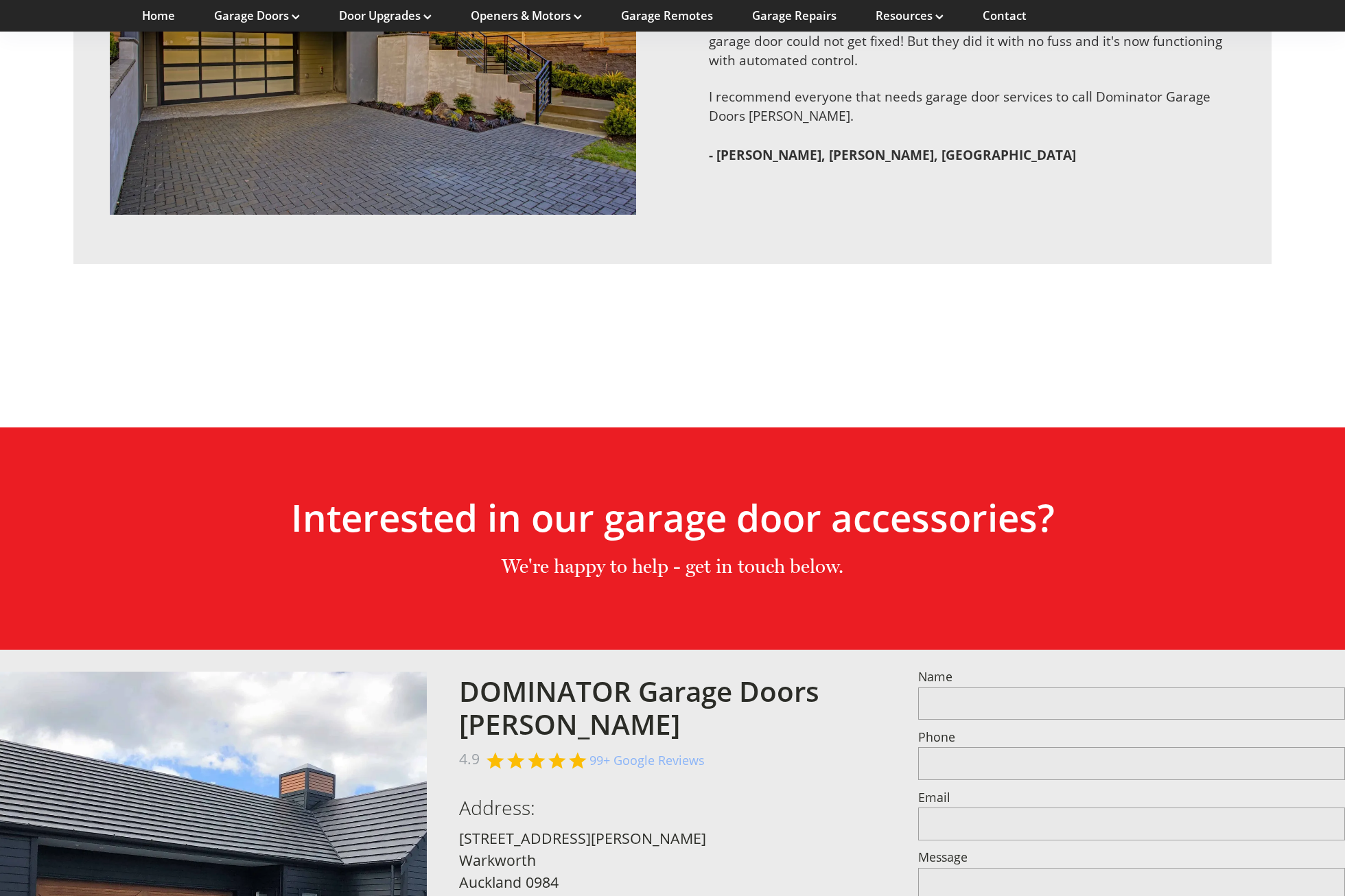
scroll to position [2779, 0]
